Goal: Task Accomplishment & Management: Use online tool/utility

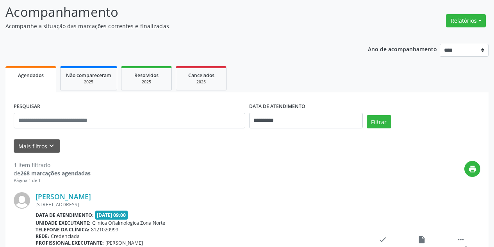
scroll to position [117, 0]
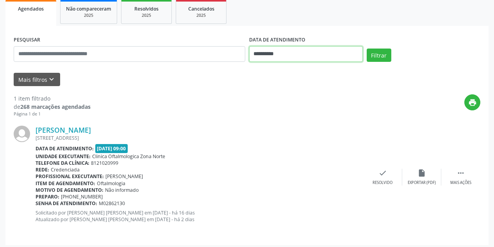
click at [311, 54] on input "**********" at bounding box center [306, 54] width 114 height 16
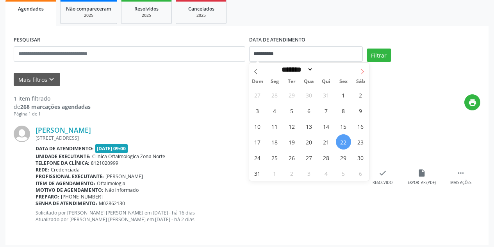
click at [361, 68] on span at bounding box center [362, 69] width 13 height 13
select select "*"
click at [277, 93] on span "1" at bounding box center [274, 94] width 15 height 15
type input "**********"
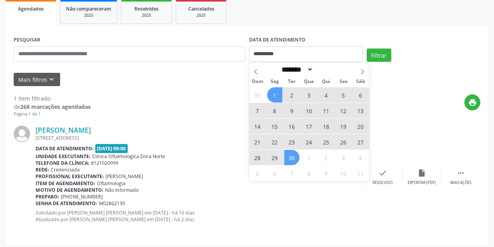
click at [295, 159] on span "30" at bounding box center [291, 157] width 15 height 15
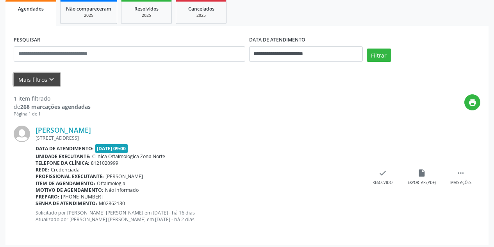
click at [51, 78] on icon "keyboard_arrow_down" at bounding box center [51, 79] width 9 height 9
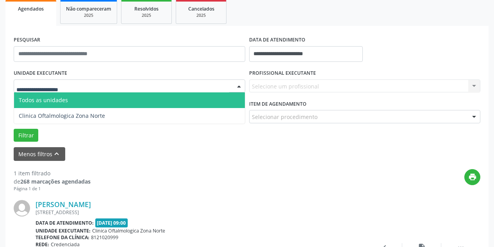
click at [100, 86] on div at bounding box center [130, 85] width 232 height 13
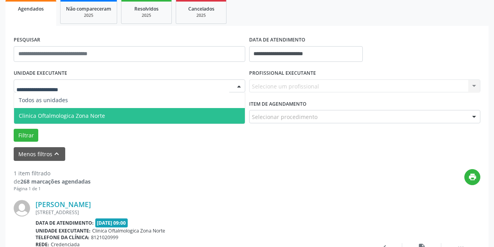
click at [105, 118] on span "Clinica Oftalmologica Zona Norte" at bounding box center [129, 116] width 231 height 16
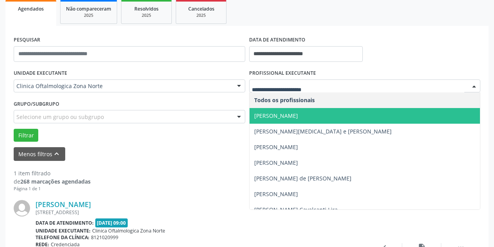
click at [288, 115] on span "[PERSON_NAME]" at bounding box center [276, 115] width 44 height 7
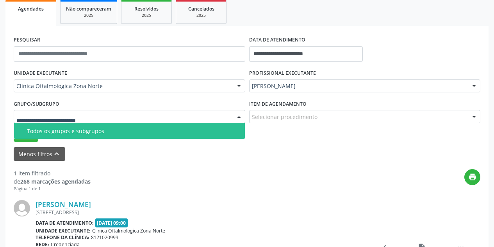
click at [192, 118] on div at bounding box center [130, 116] width 232 height 13
click at [177, 138] on span "Todos os grupos e subgrupos" at bounding box center [129, 131] width 231 height 16
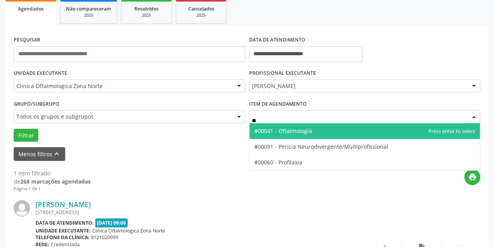
type input "***"
click at [291, 135] on span "#00041 - Oftalmologia" at bounding box center [365, 131] width 231 height 16
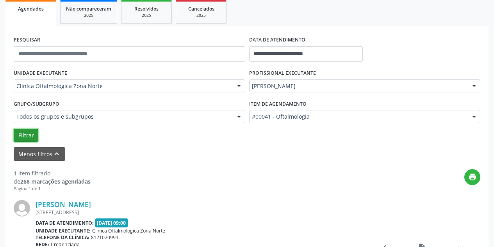
click at [24, 138] on button "Filtrar" at bounding box center [26, 135] width 25 height 13
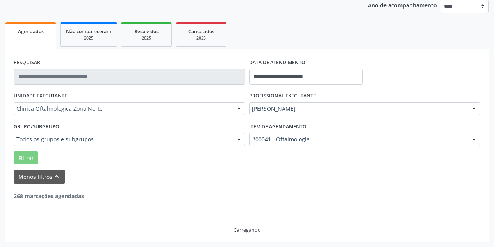
scroll to position [70, 0]
